Goal: Use online tool/utility

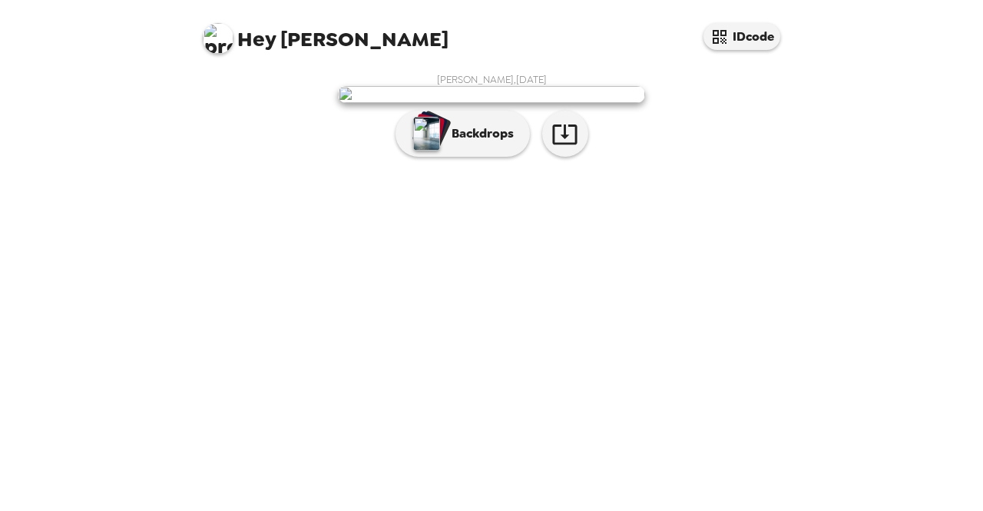
scroll to position [45, 0]
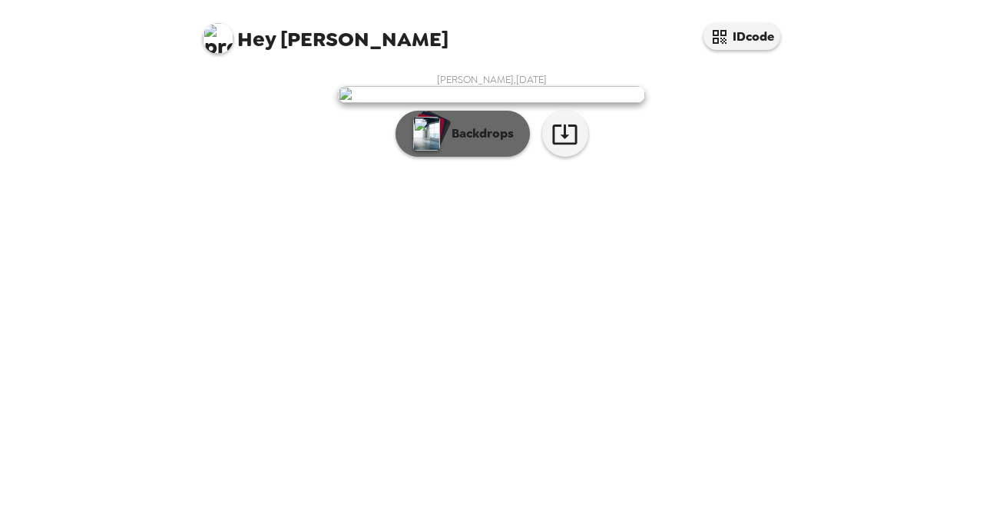
click at [472, 143] on p "Backdrops" at bounding box center [479, 133] width 70 height 18
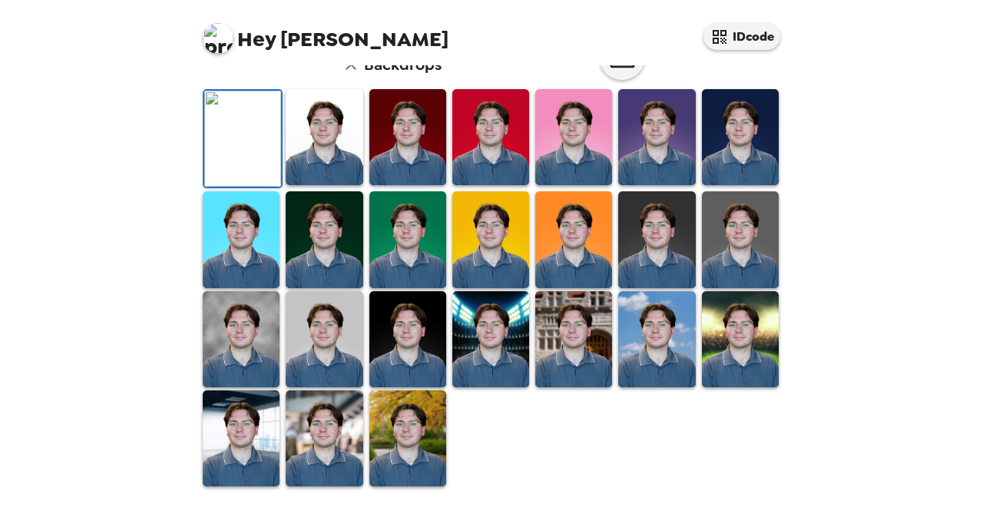
scroll to position [347, 0]
click at [647, 287] on img at bounding box center [656, 239] width 77 height 96
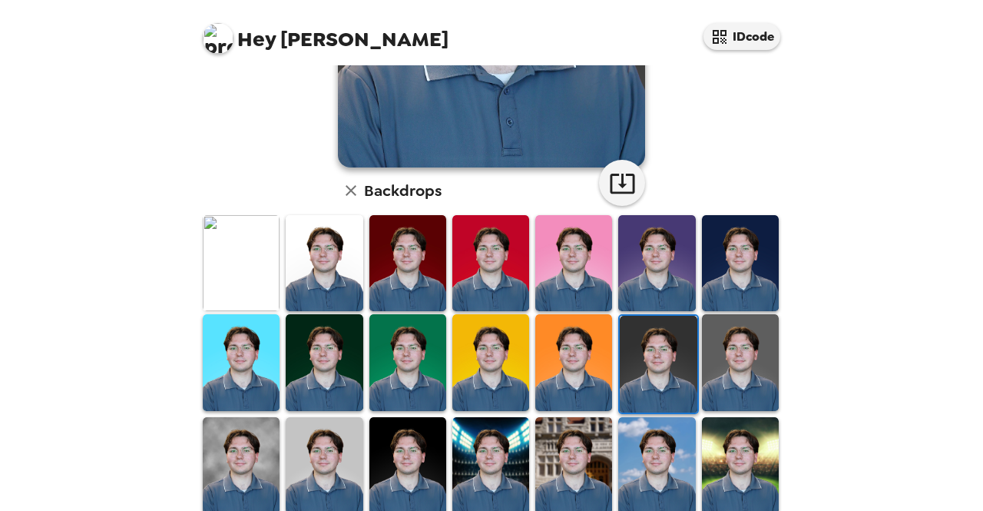
scroll to position [303, 0]
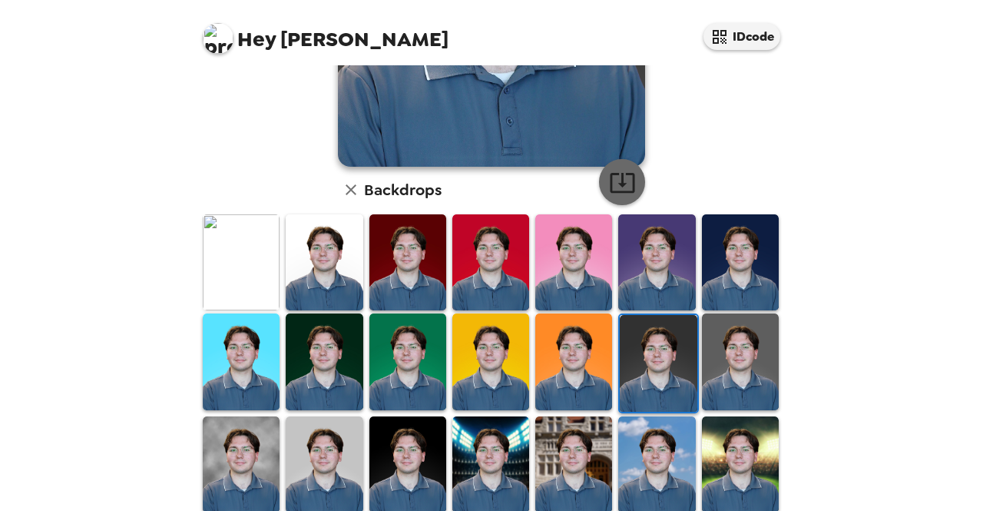
click at [600, 173] on button "button" at bounding box center [622, 182] width 46 height 46
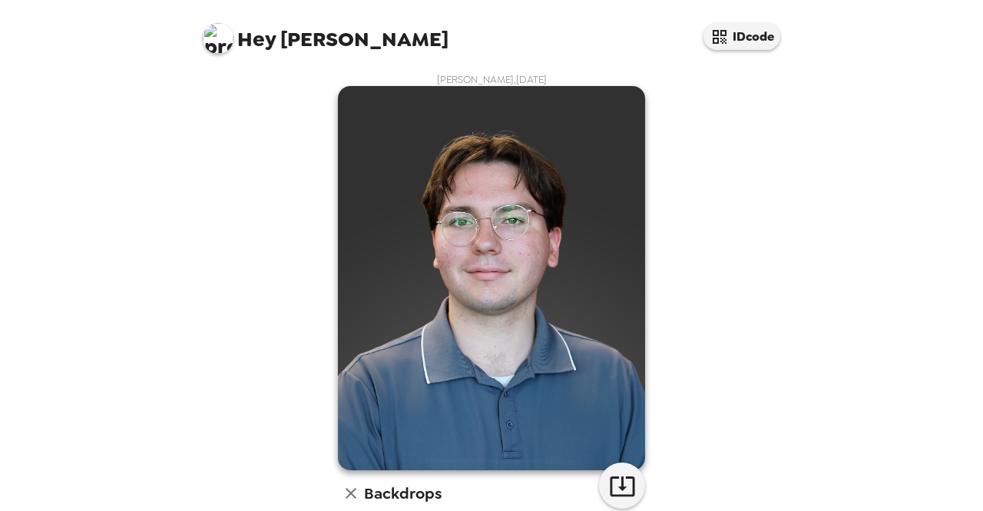
scroll to position [421, 0]
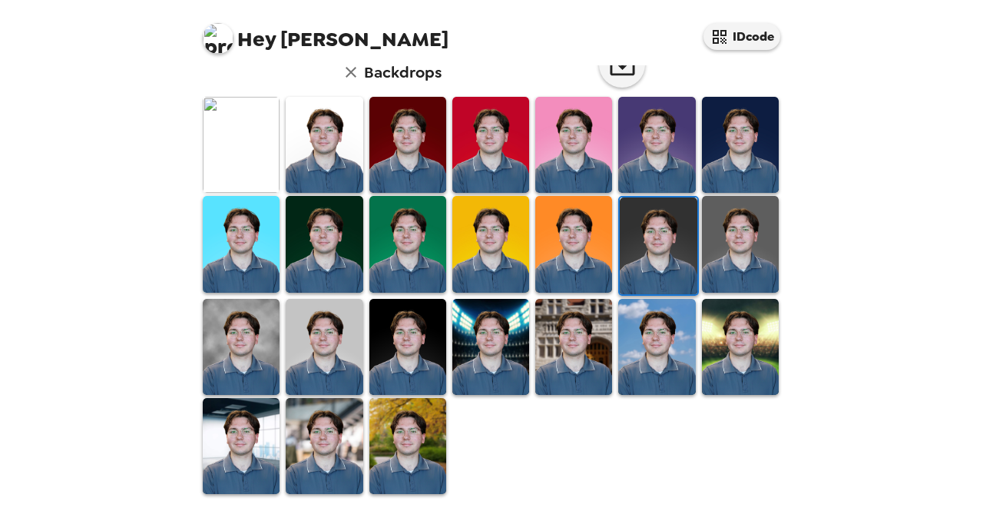
click at [337, 235] on img at bounding box center [324, 244] width 77 height 96
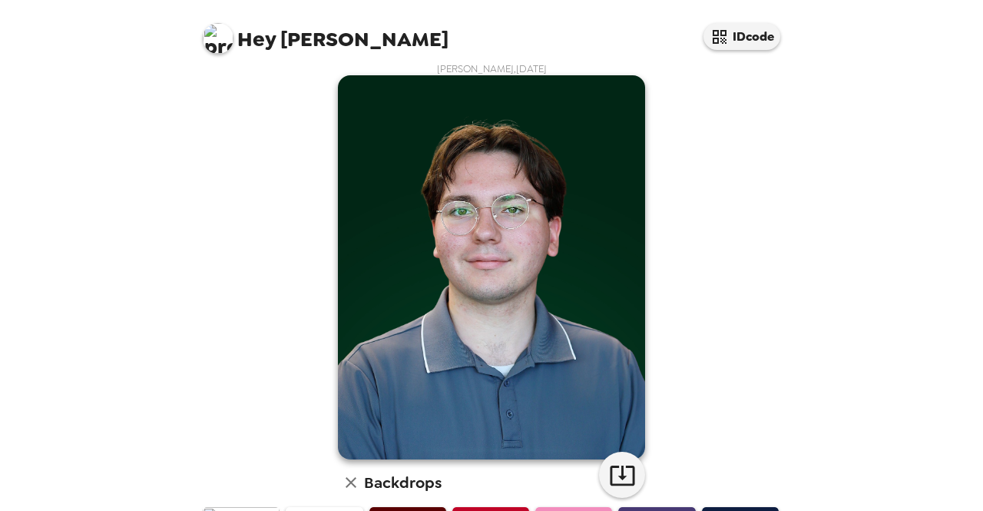
scroll to position [0, 0]
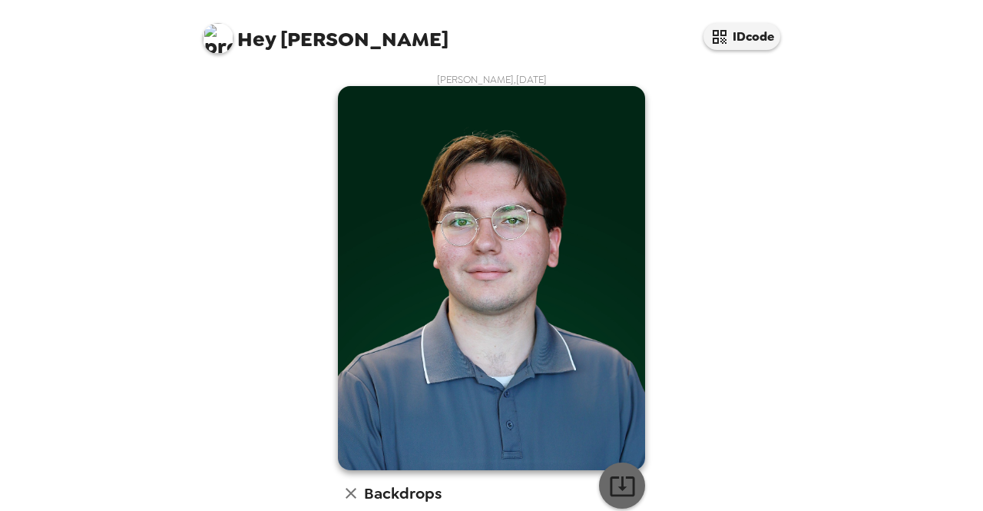
click at [621, 479] on icon "button" at bounding box center [622, 486] width 25 height 20
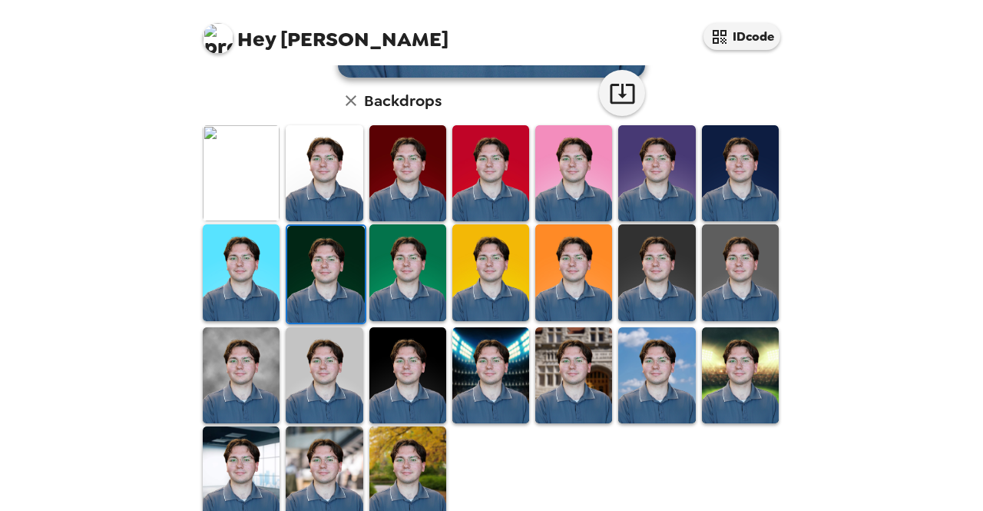
scroll to position [410, 0]
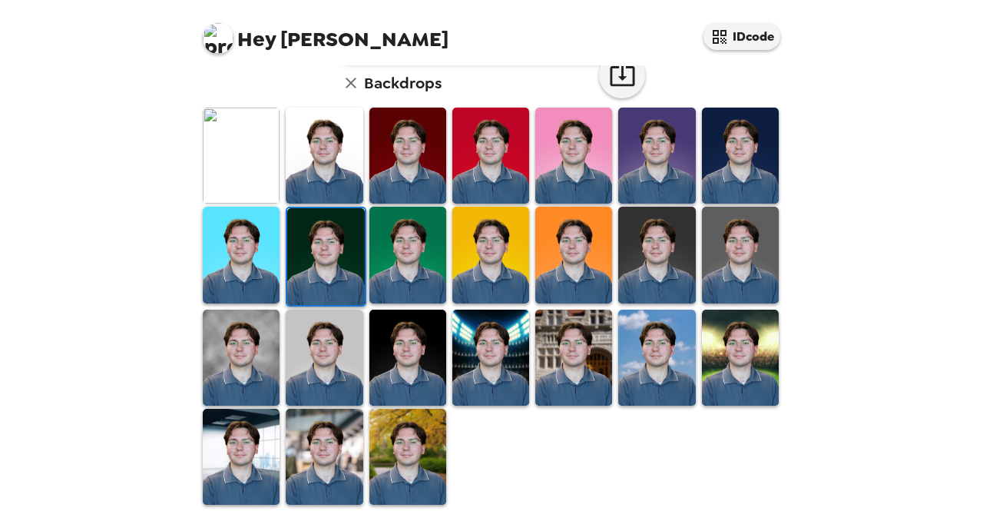
click at [400, 423] on img at bounding box center [408, 457] width 77 height 96
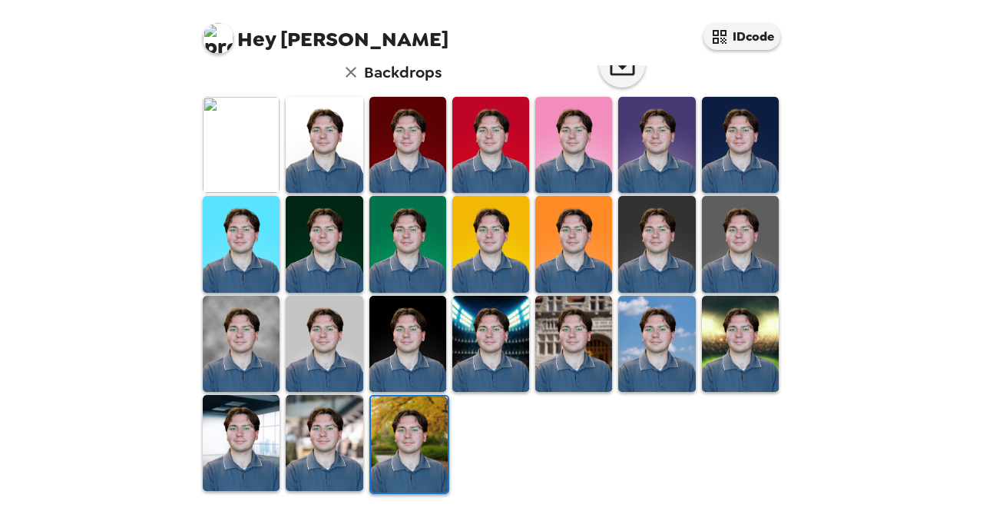
scroll to position [0, 0]
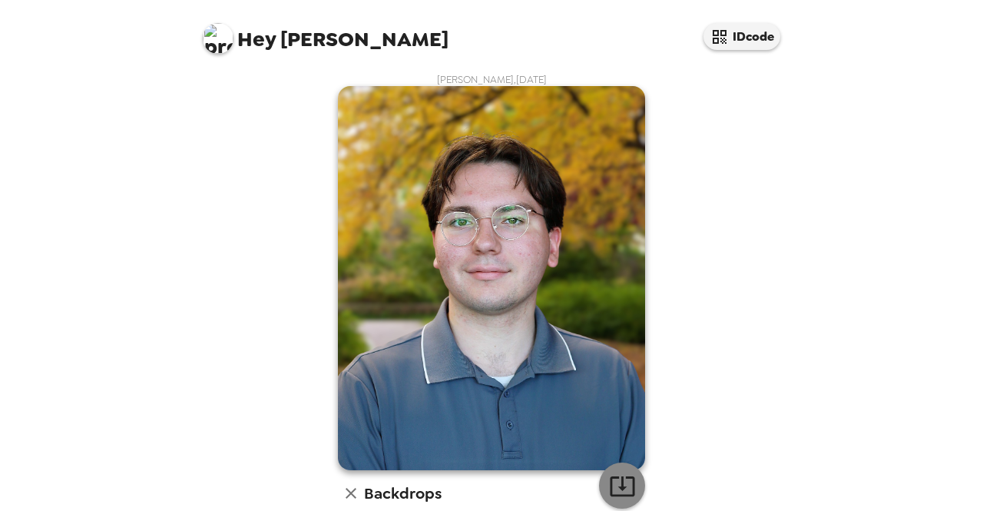
click at [623, 475] on icon "button" at bounding box center [622, 485] width 27 height 27
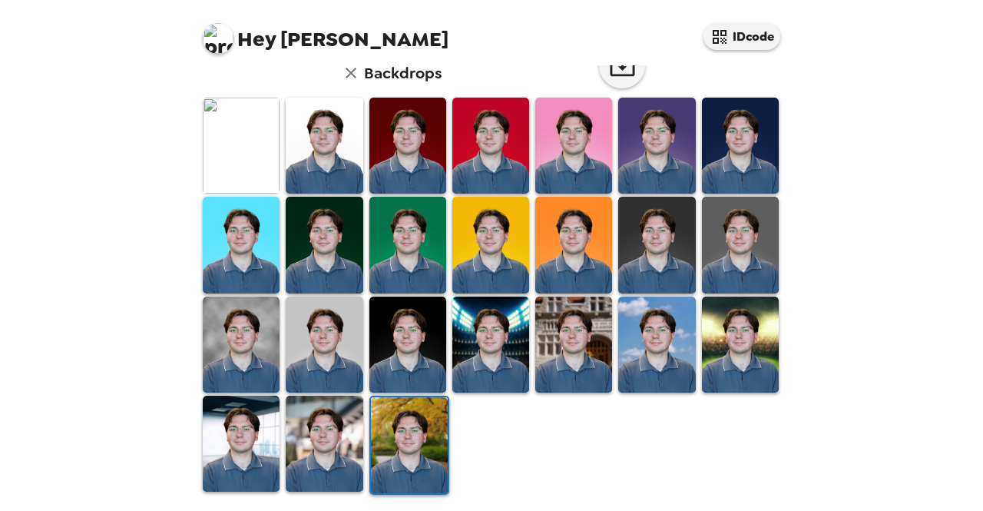
scroll to position [421, 0]
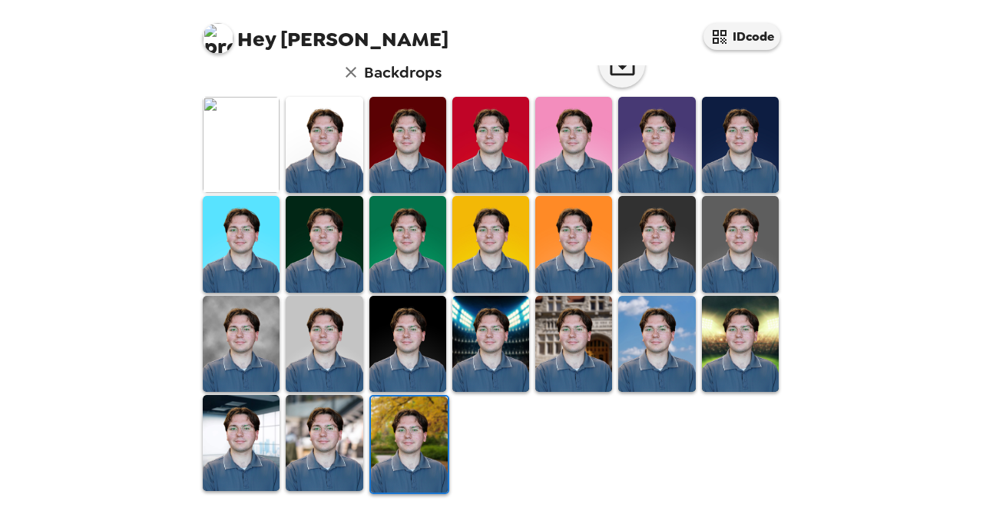
click at [301, 448] on img at bounding box center [324, 443] width 77 height 96
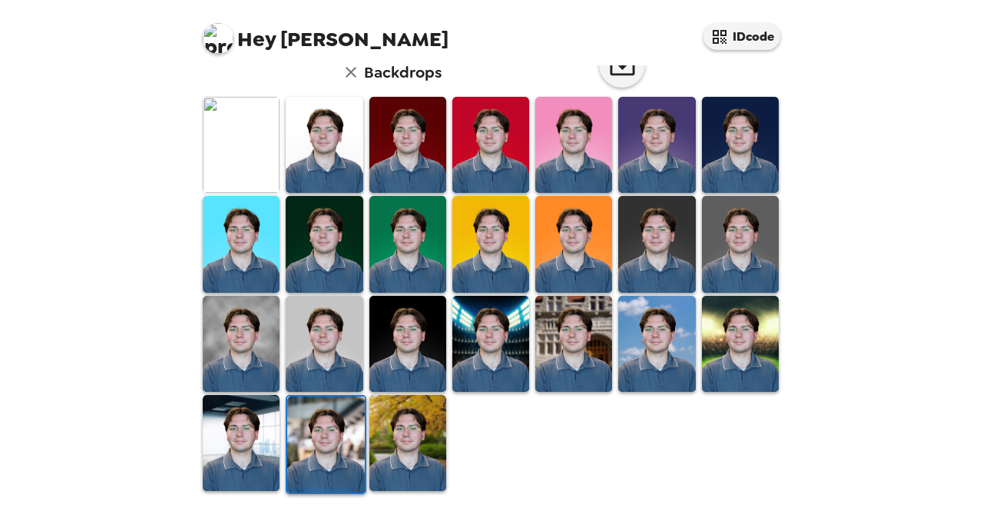
click at [553, 160] on img at bounding box center [573, 145] width 77 height 96
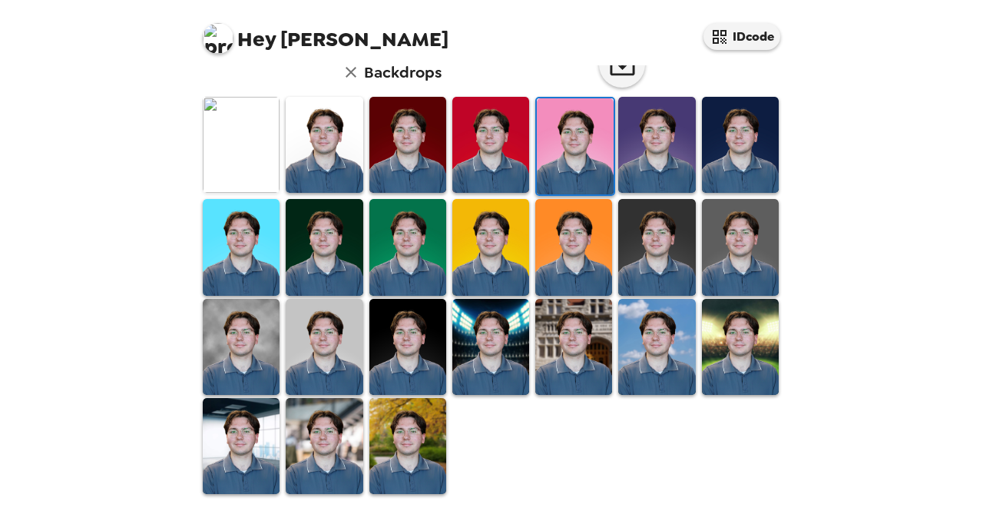
scroll to position [0, 0]
